Goal: Find specific page/section: Find specific page/section

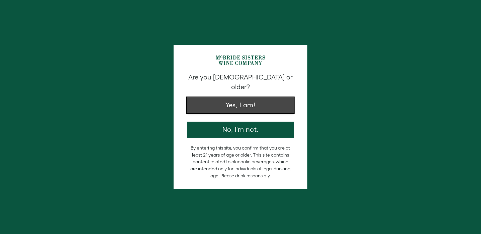
click at [211, 102] on button "Yes, I am!" at bounding box center [240, 105] width 107 height 16
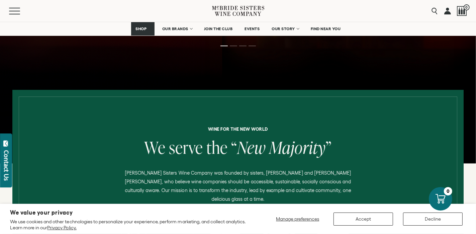
scroll to position [100, 0]
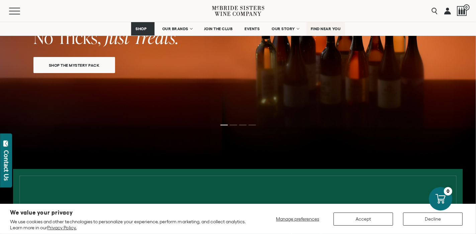
click at [333, 28] on span "FIND NEAR YOU" at bounding box center [326, 28] width 30 height 5
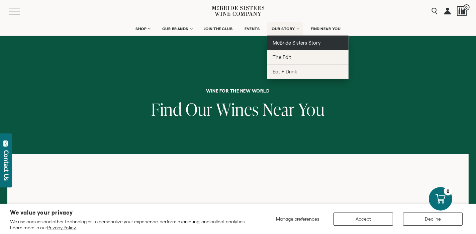
click at [286, 41] on span "McBride Sisters Story" at bounding box center [297, 43] width 48 height 6
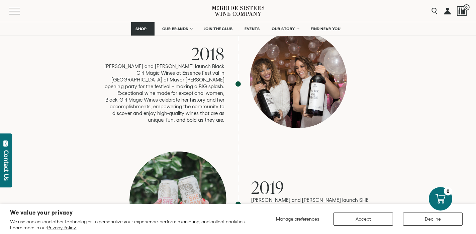
scroll to position [1439, 0]
